Goal: Task Accomplishment & Management: Complete application form

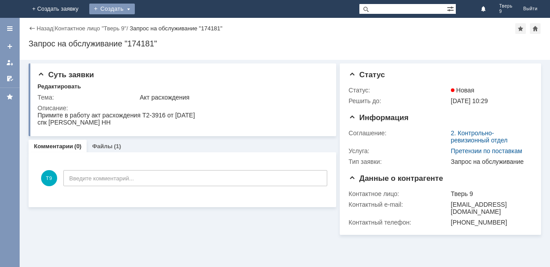
click at [135, 11] on div "Создать" at bounding box center [112, 9] width 46 height 11
click at [135, 8] on div "Создать" at bounding box center [112, 9] width 46 height 11
click at [135, 11] on div "Создать" at bounding box center [112, 9] width 46 height 11
click at [159, 27] on link "Заявка" at bounding box center [125, 26] width 68 height 11
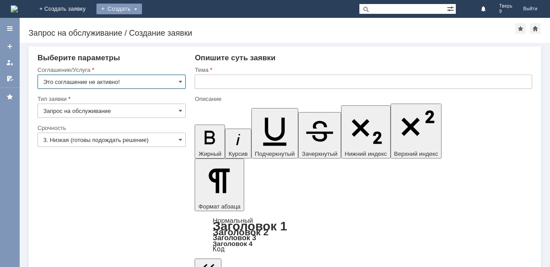
click at [142, 10] on div "Создать" at bounding box center [119, 9] width 46 height 11
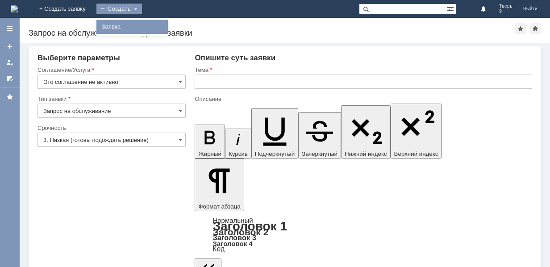
click at [166, 24] on link "Заявка" at bounding box center [132, 26] width 68 height 11
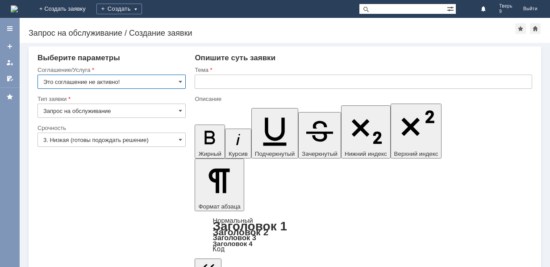
click at [178, 80] on input "Это соглашение не активно!" at bounding box center [112, 82] width 148 height 14
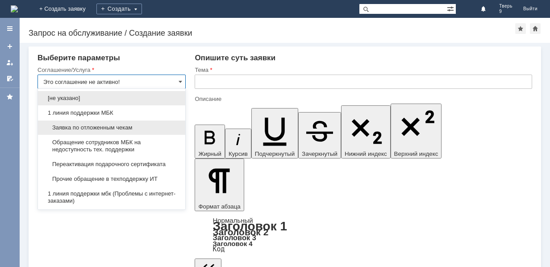
click at [113, 126] on span "Заявка по отложенным чекам" at bounding box center [111, 127] width 137 height 7
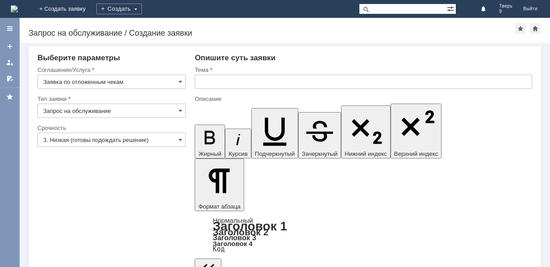
type input "Заявка по отложенным чекам"
click at [200, 87] on input "text" at bounding box center [364, 82] width 338 height 14
type input "оч"
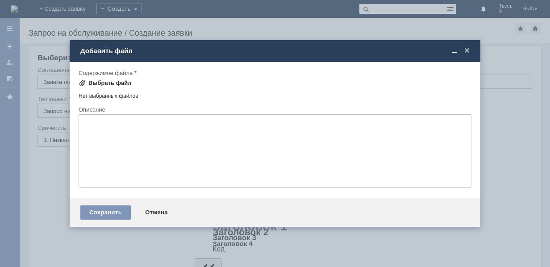
click at [125, 84] on div "Выбрать файл" at bounding box center [109, 82] width 43 height 7
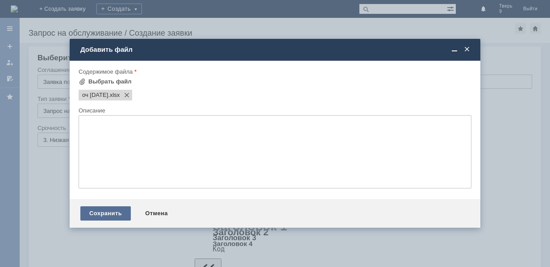
click at [120, 214] on div "Сохранить" at bounding box center [105, 213] width 50 height 14
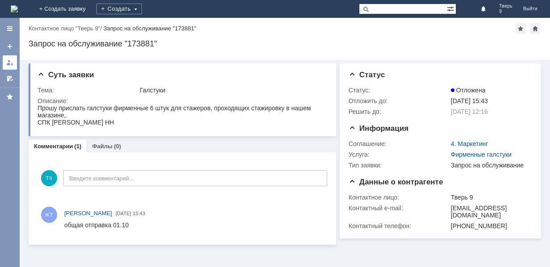
click at [9, 61] on div at bounding box center [9, 62] width 7 height 7
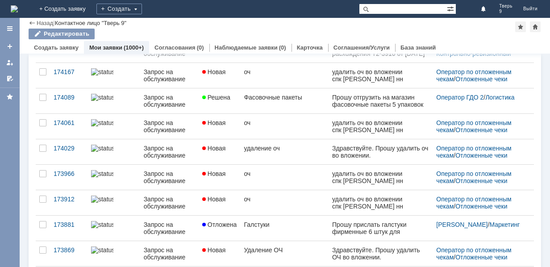
click at [258, 226] on div "Галстуки" at bounding box center [284, 224] width 81 height 7
